Goal: Find specific page/section: Find specific page/section

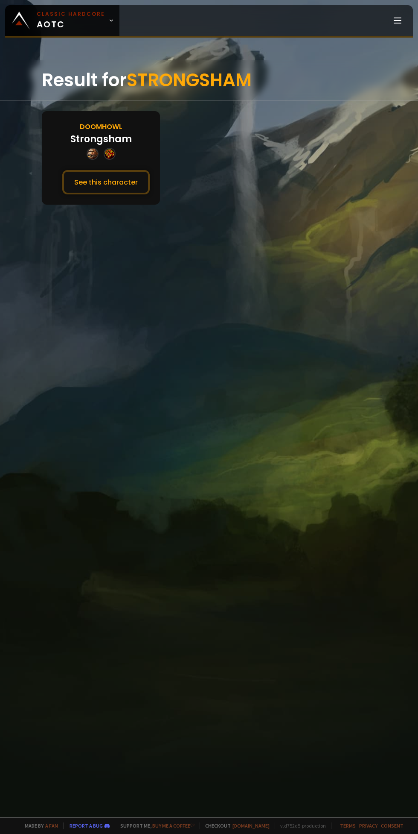
click at [98, 190] on button "See this character" at bounding box center [106, 182] width 88 height 24
